Goal: Obtain resource: Obtain resource

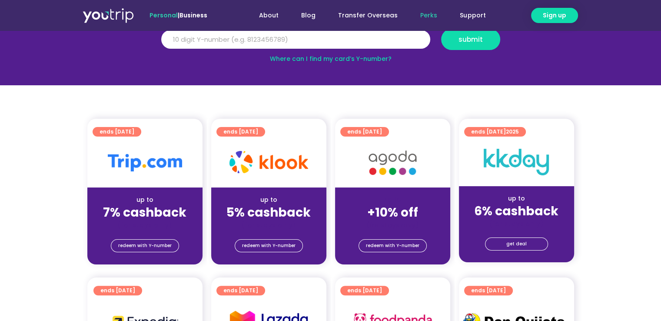
scroll to position [87, 0]
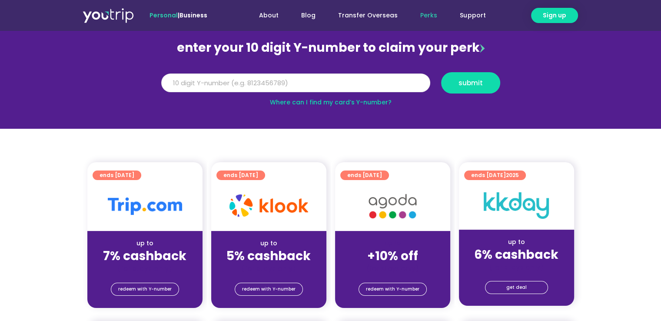
click at [298, 79] on input "Y Number" at bounding box center [295, 82] width 269 height 19
type input "5162400021089334"
click at [467, 82] on span "submit" at bounding box center [471, 83] width 24 height 7
drag, startPoint x: 263, startPoint y: 84, endPoint x: 71, endPoint y: 55, distance: 194.2
click at [71, 55] on section "enter your 10 digit Y-number to claim your perk Y Number 5162400021089334 submi…" at bounding box center [330, 69] width 661 height 120
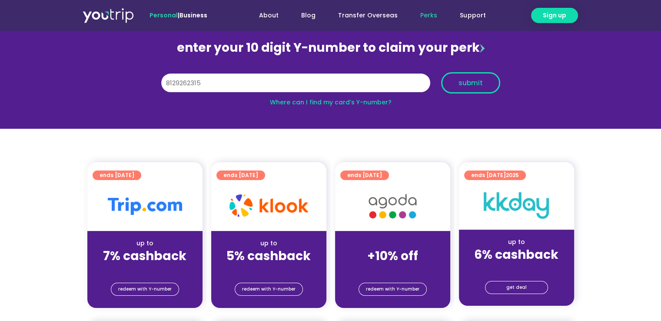
type input "8129262315"
click at [449, 81] on span "submit" at bounding box center [471, 83] width 44 height 7
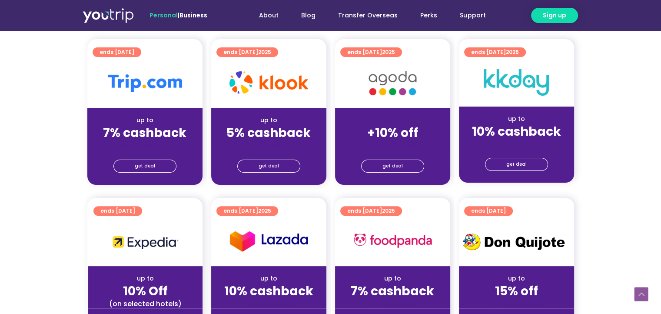
scroll to position [206, 0]
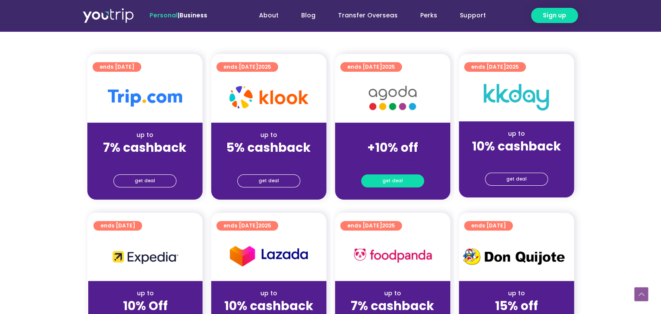
click at [398, 175] on span "get deal" at bounding box center [392, 181] width 20 height 12
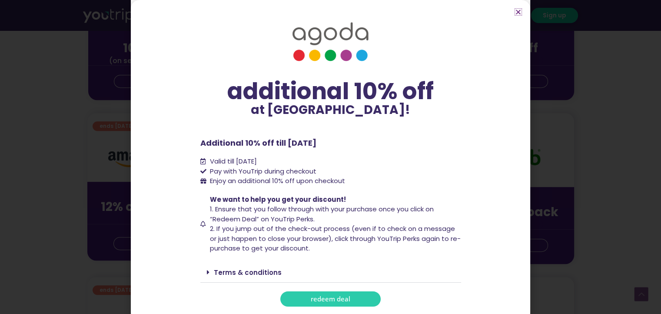
scroll to position [553, 0]
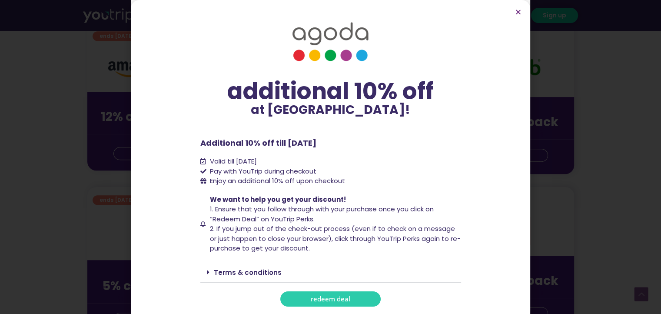
click at [324, 296] on span "redeem deal" at bounding box center [331, 299] width 40 height 7
